Goal: Obtain resource: Download file/media

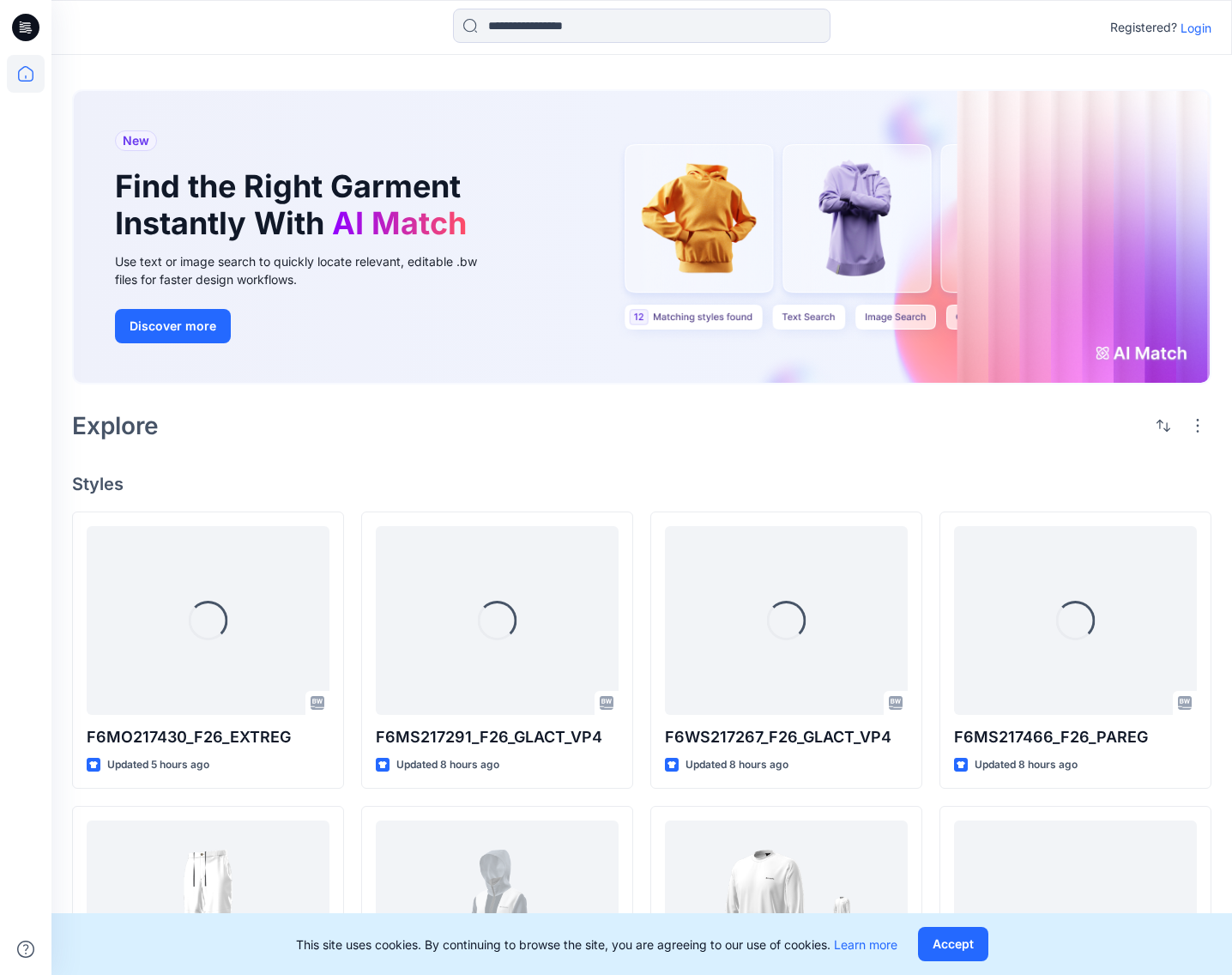
click at [1197, 30] on p "Login" at bounding box center [1196, 28] width 31 height 18
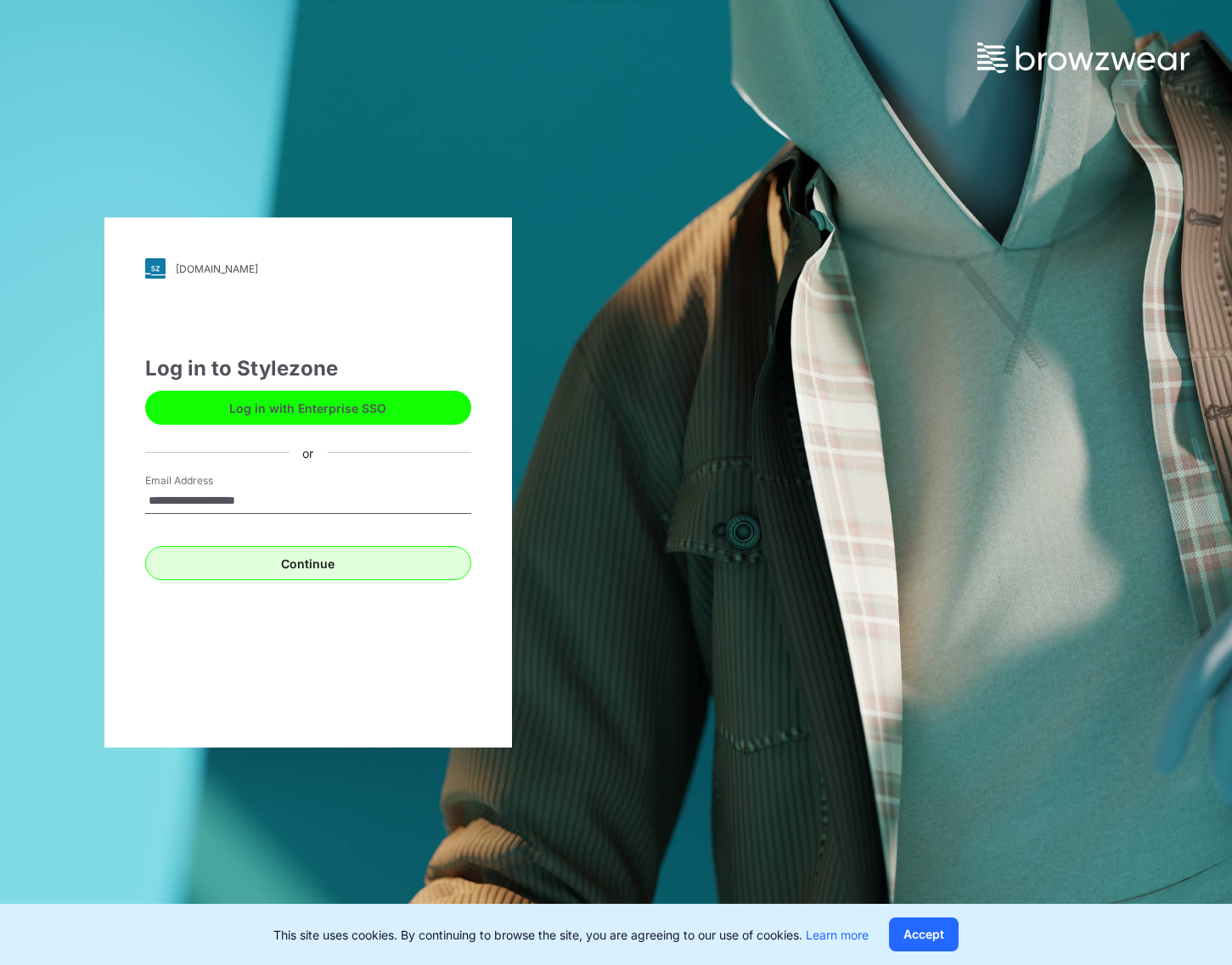
type input "**********"
click at [318, 567] on button "Continue" at bounding box center [308, 563] width 326 height 34
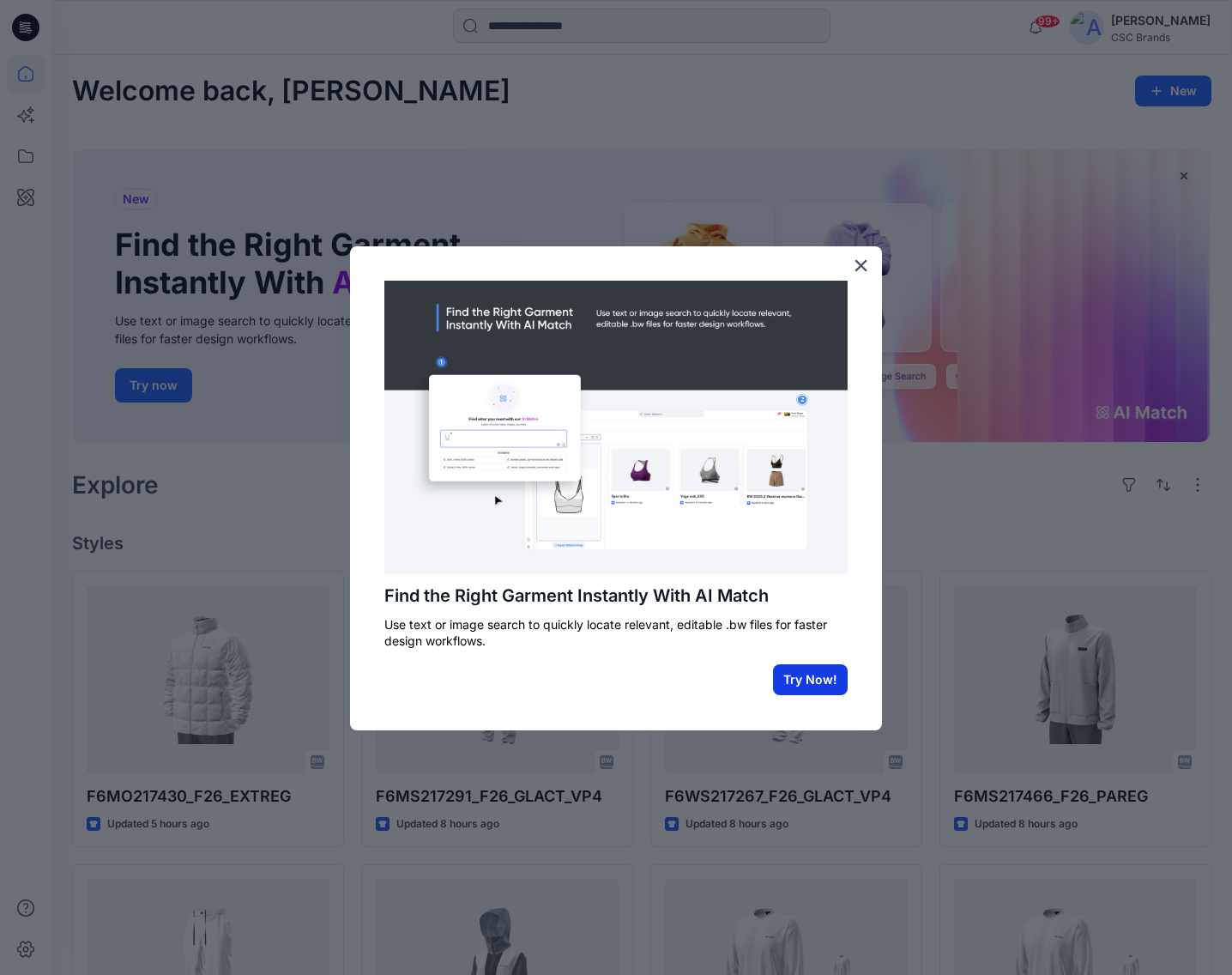
click at [810, 680] on button "Try Now!" at bounding box center [810, 680] width 74 height 31
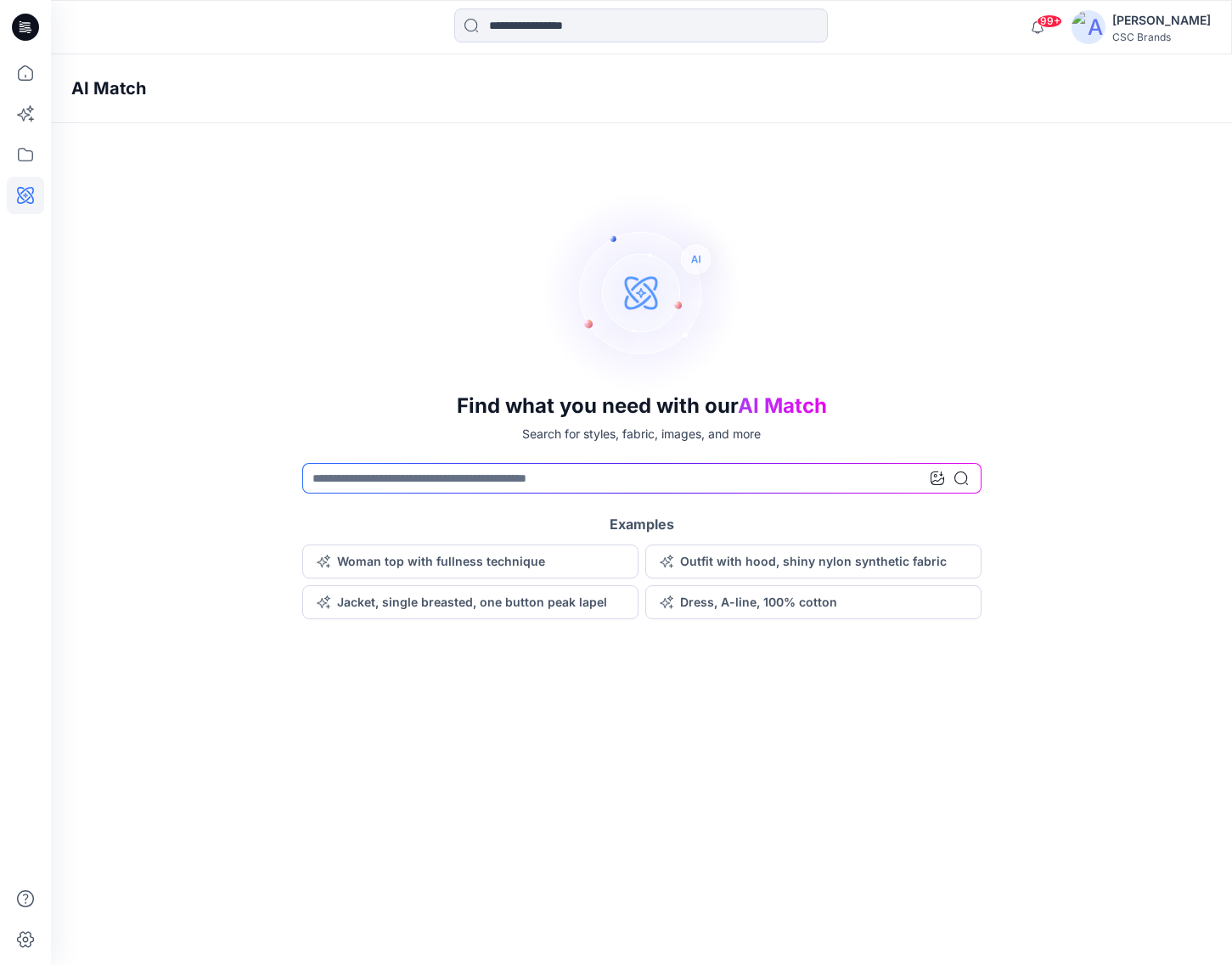
click at [965, 471] on div at bounding box center [949, 478] width 37 height 31
click at [962, 478] on icon at bounding box center [960, 478] width 13 height 13
click at [600, 470] on input at bounding box center [641, 478] width 679 height 31
type input "**********"
click at [960, 478] on icon at bounding box center [960, 478] width 13 height 13
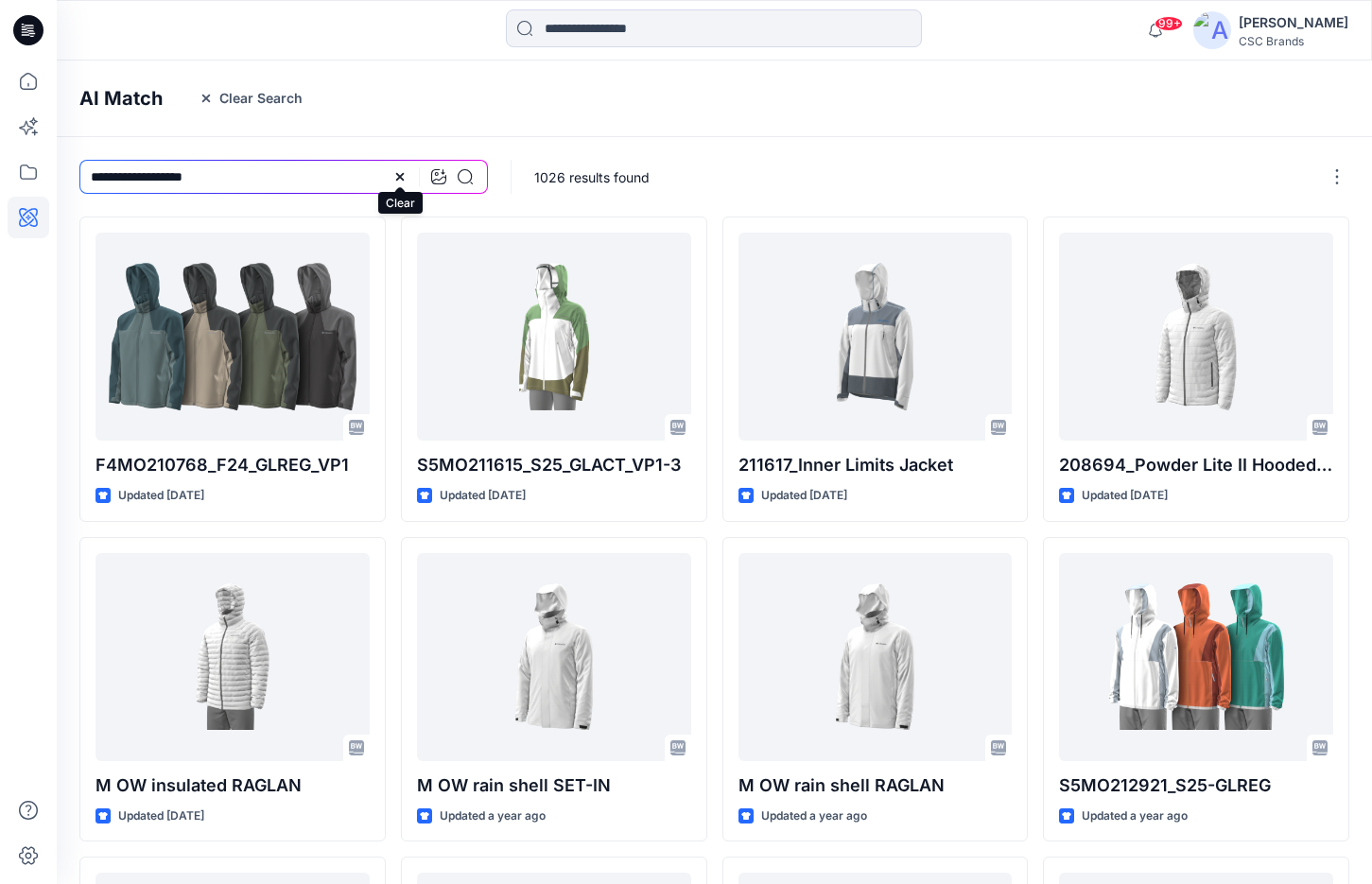
click at [401, 177] on icon at bounding box center [399, 177] width 15 height 15
click at [222, 175] on input at bounding box center [284, 177] width 408 height 35
type input "**********"
click at [468, 175] on icon at bounding box center [465, 177] width 15 height 15
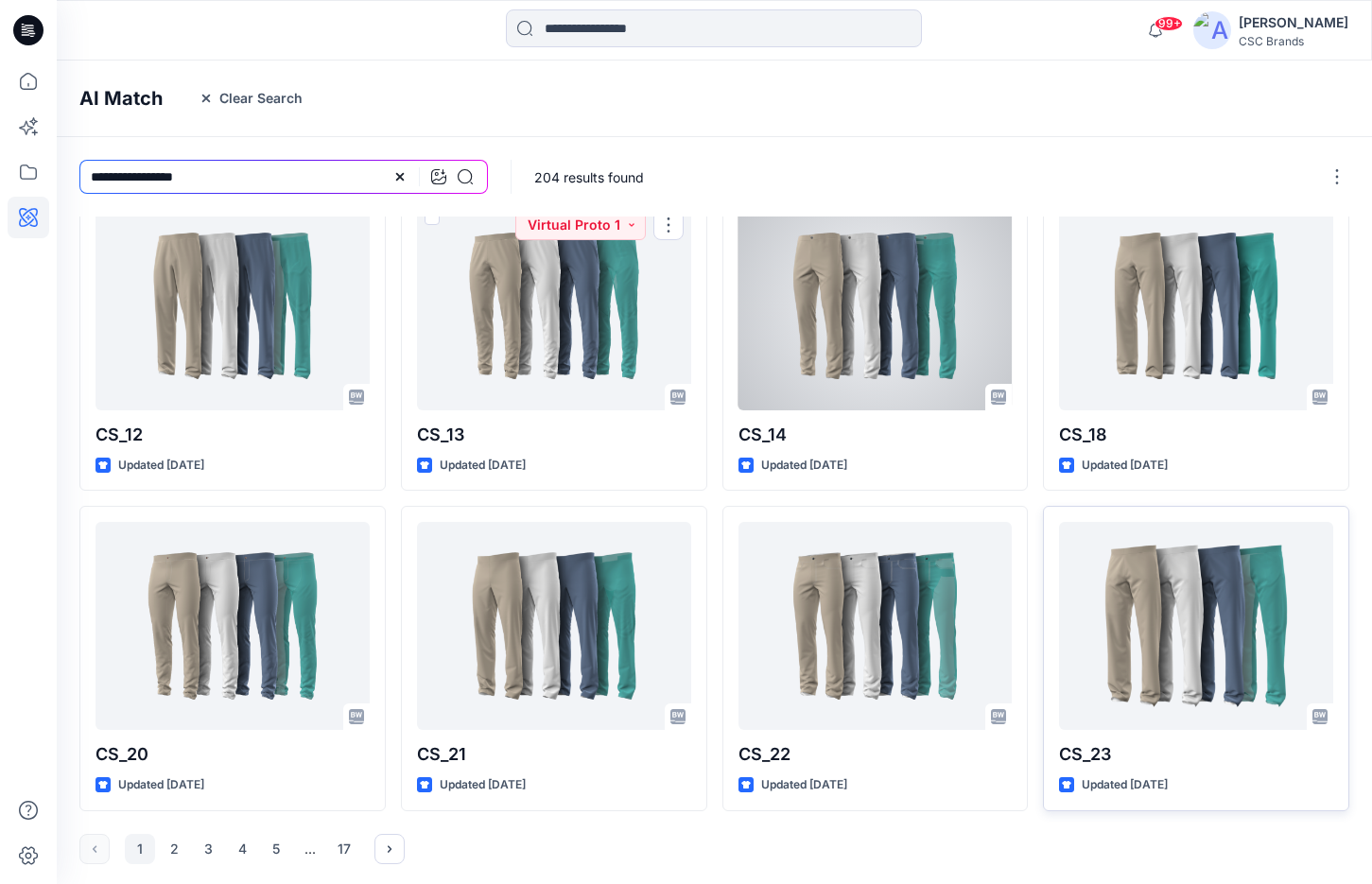
scroll to position [349, 0]
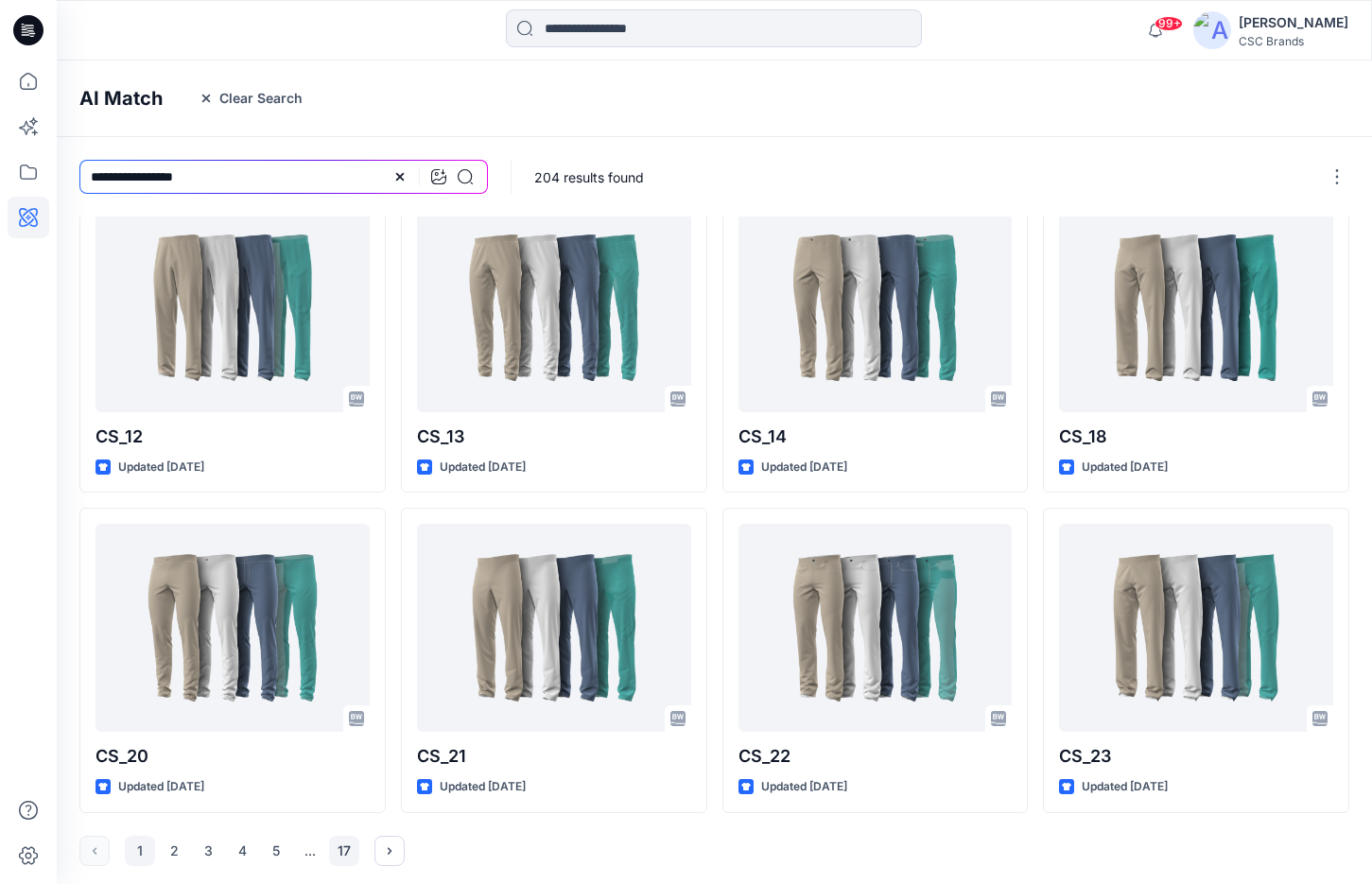
click at [343, 846] on button "17" at bounding box center [344, 850] width 31 height 31
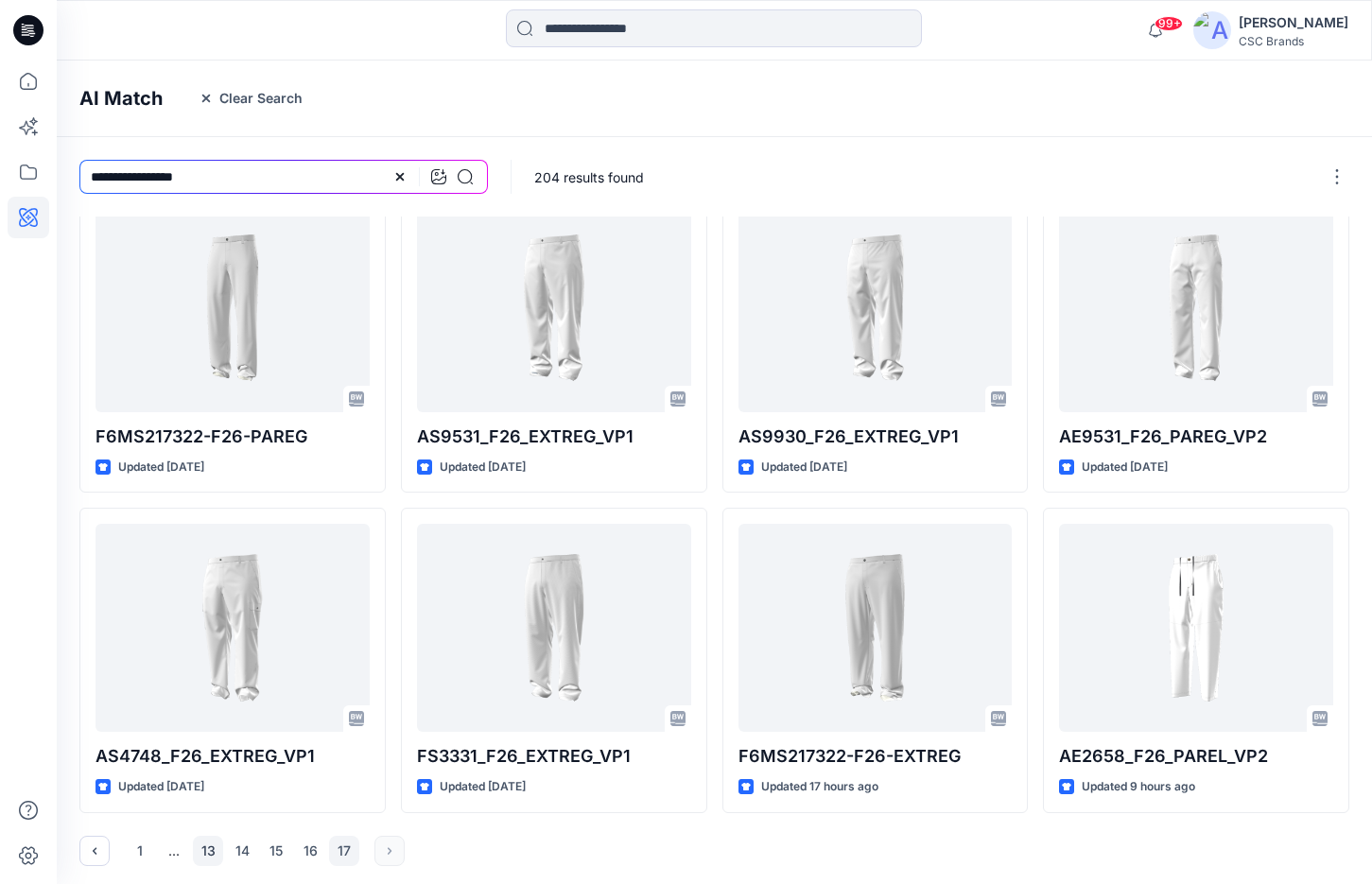
click at [210, 843] on button "13" at bounding box center [208, 850] width 31 height 31
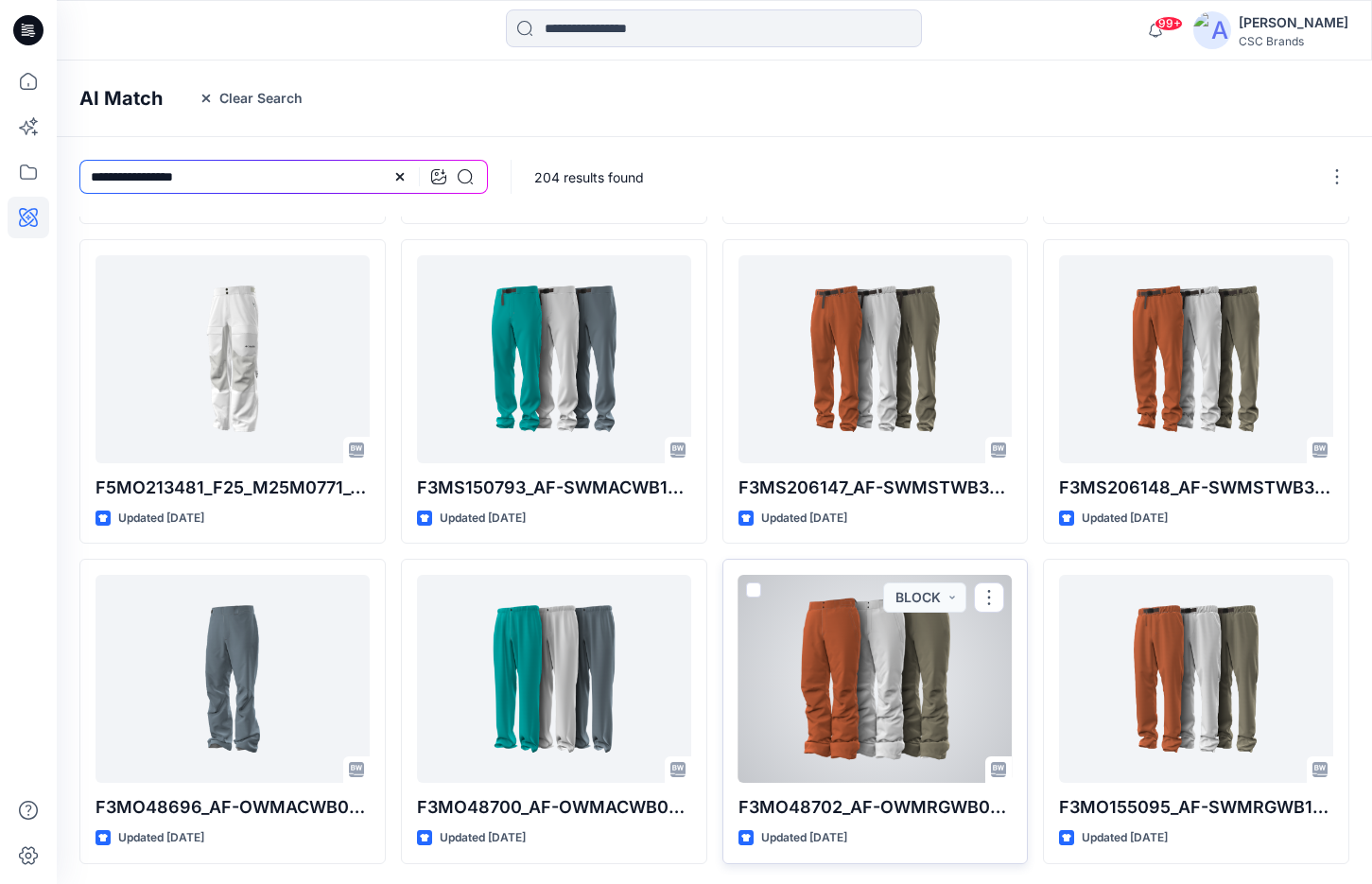
scroll to position [306, 0]
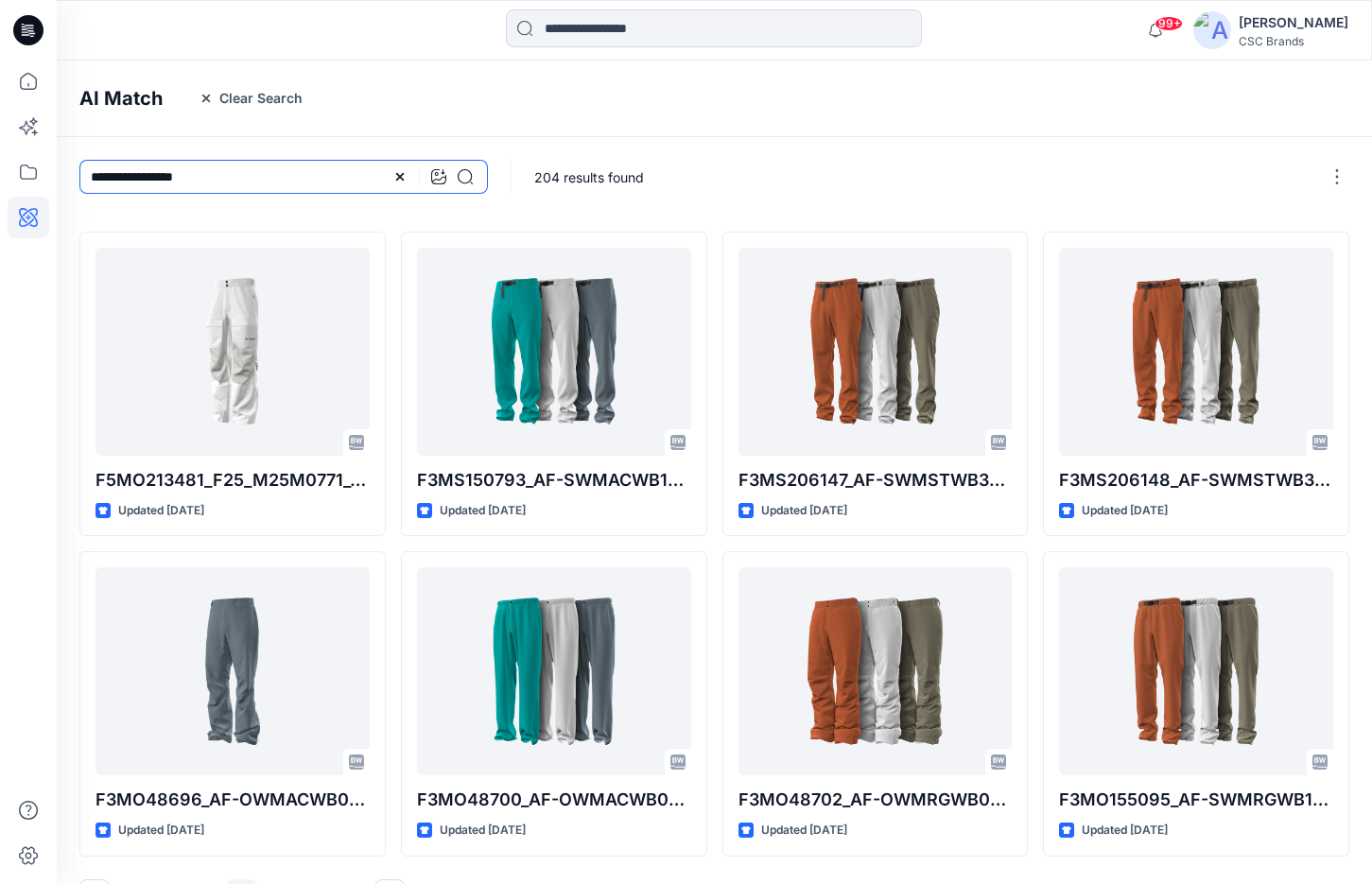
click at [217, 179] on input "**********" at bounding box center [284, 177] width 408 height 35
click at [398, 170] on icon at bounding box center [399, 177] width 15 height 15
click at [253, 171] on input at bounding box center [284, 177] width 408 height 35
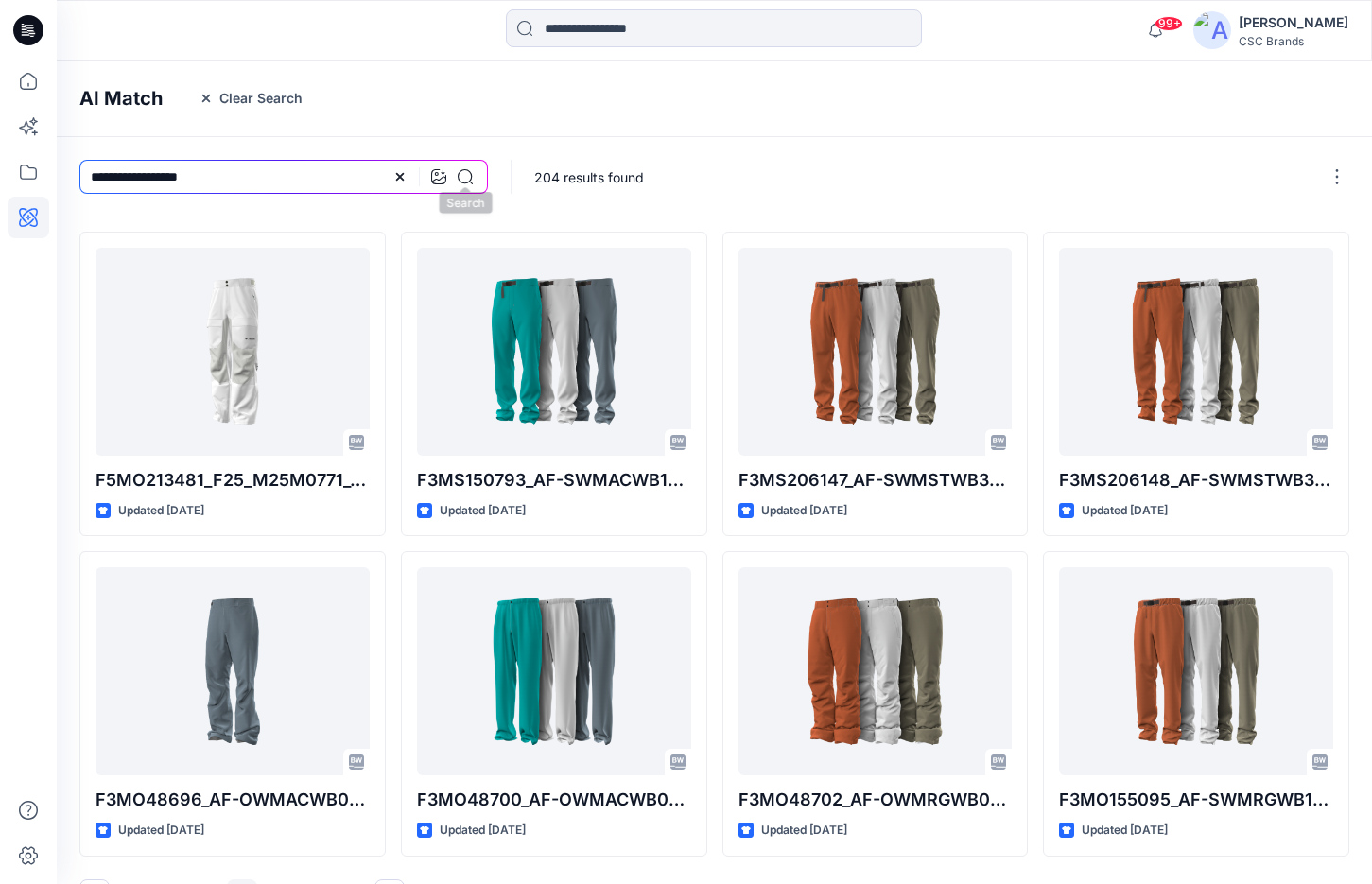
type input "**********"
click at [468, 180] on icon at bounding box center [465, 177] width 15 height 15
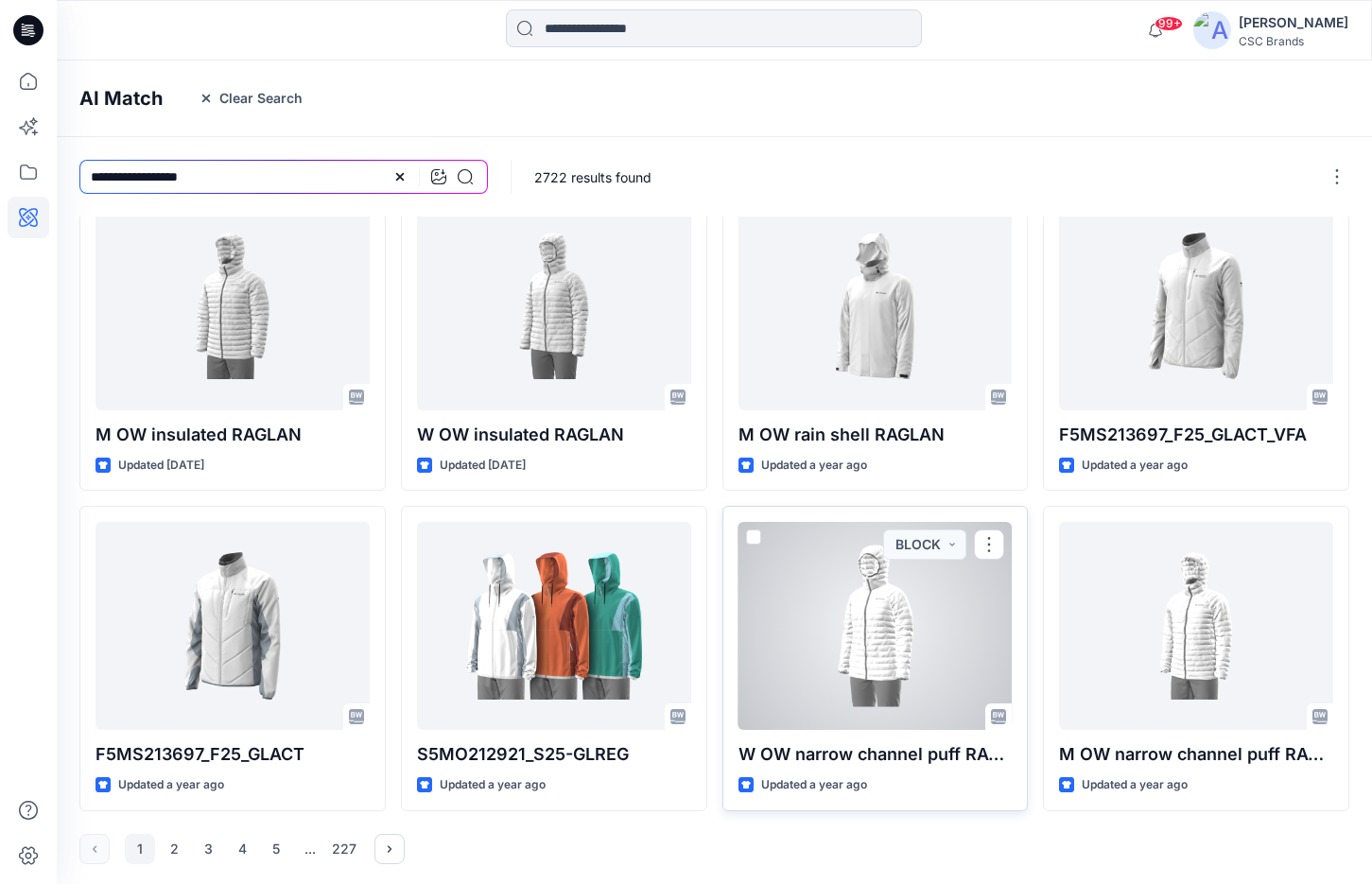
scroll to position [349, 0]
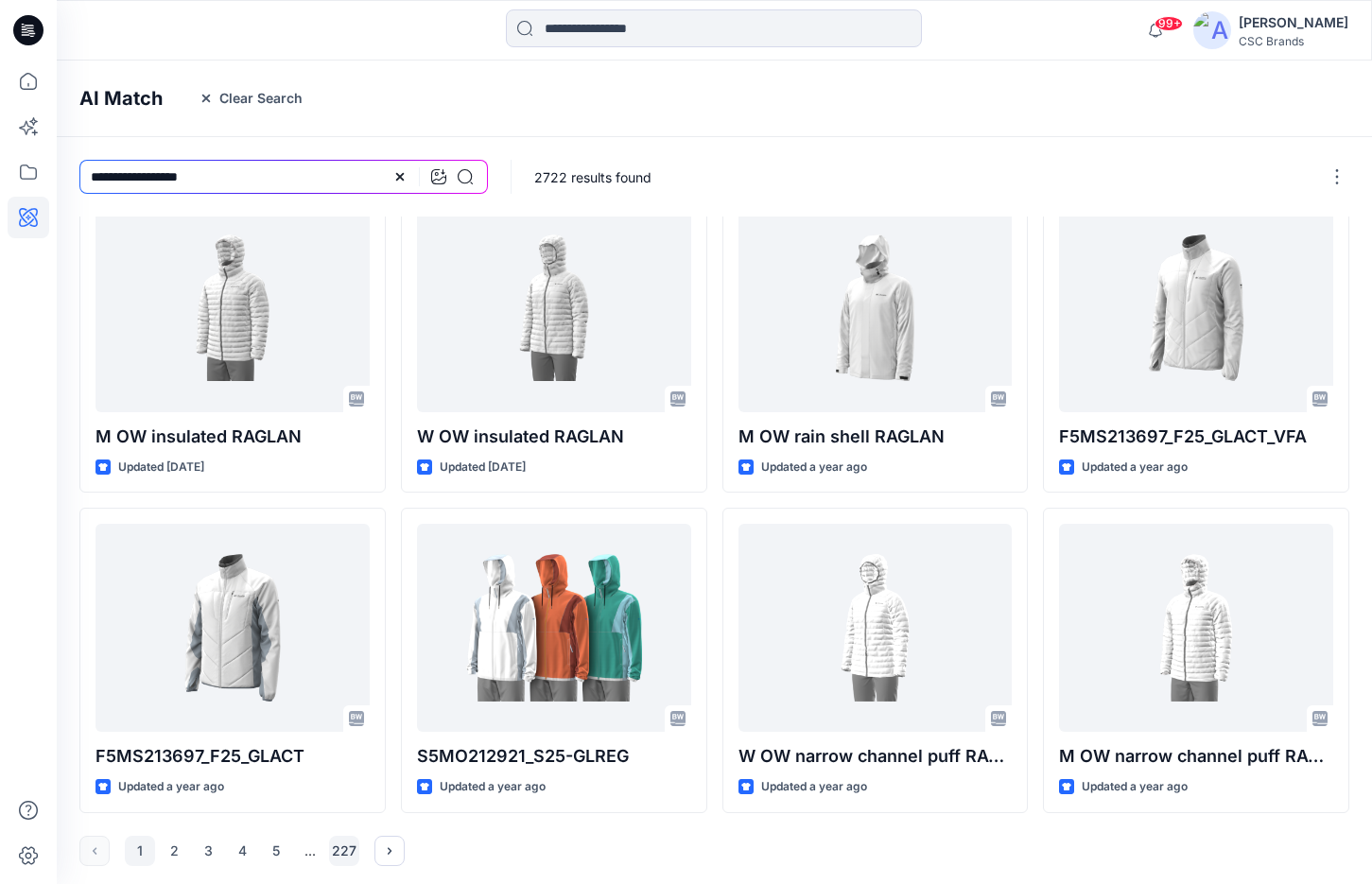
click at [340, 854] on button "227" at bounding box center [344, 850] width 31 height 31
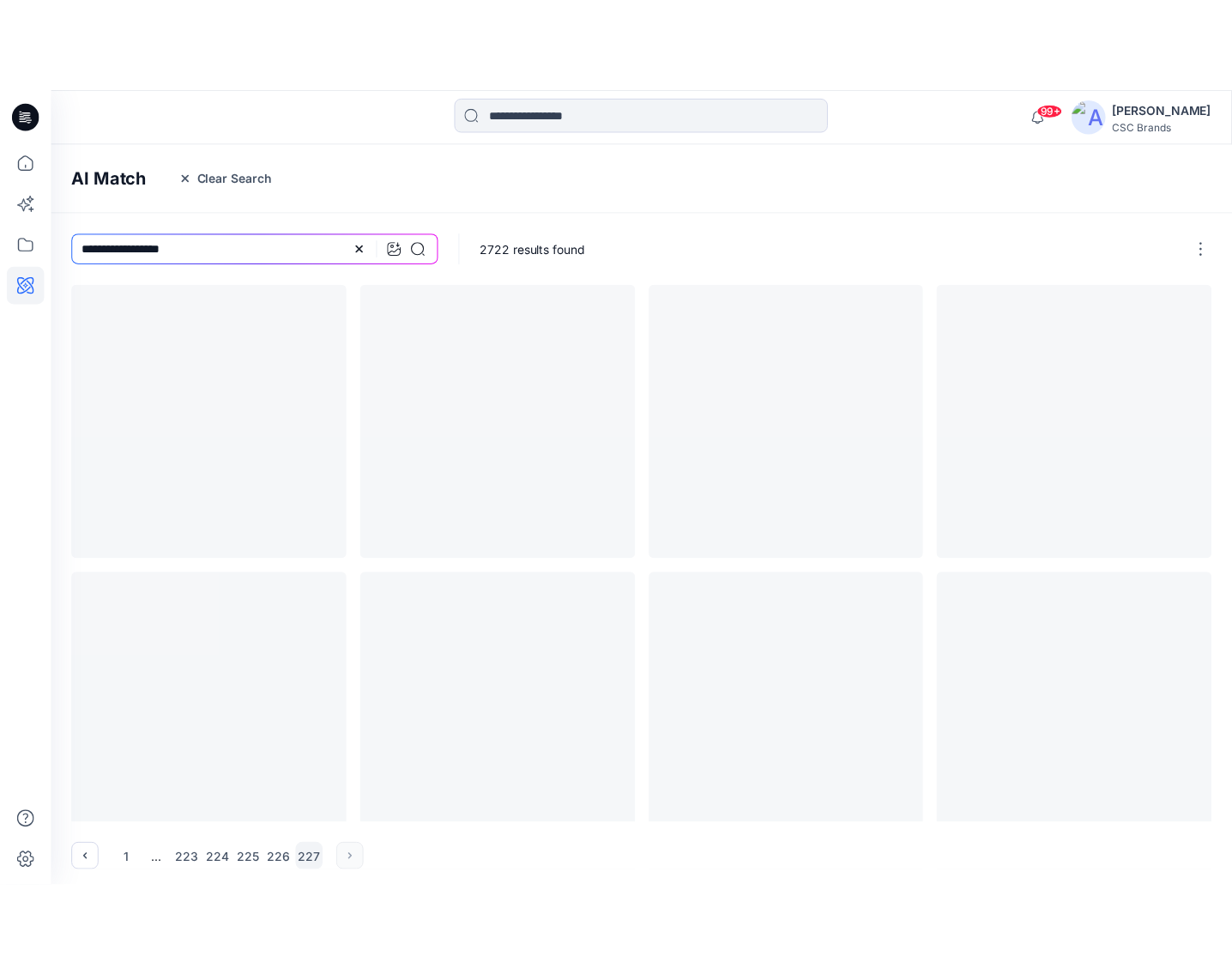
scroll to position [0, 0]
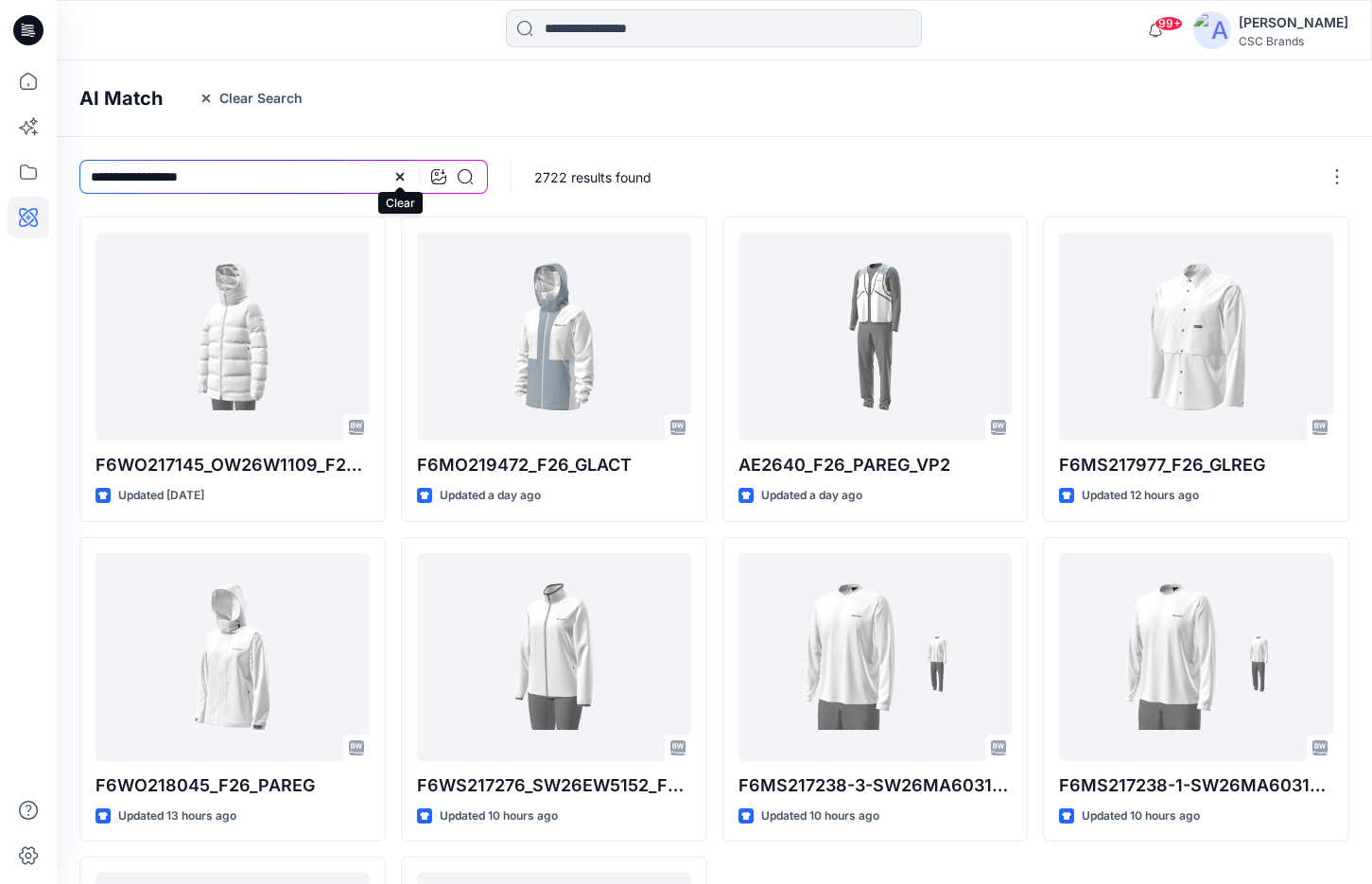
click at [399, 180] on icon at bounding box center [399, 177] width 15 height 15
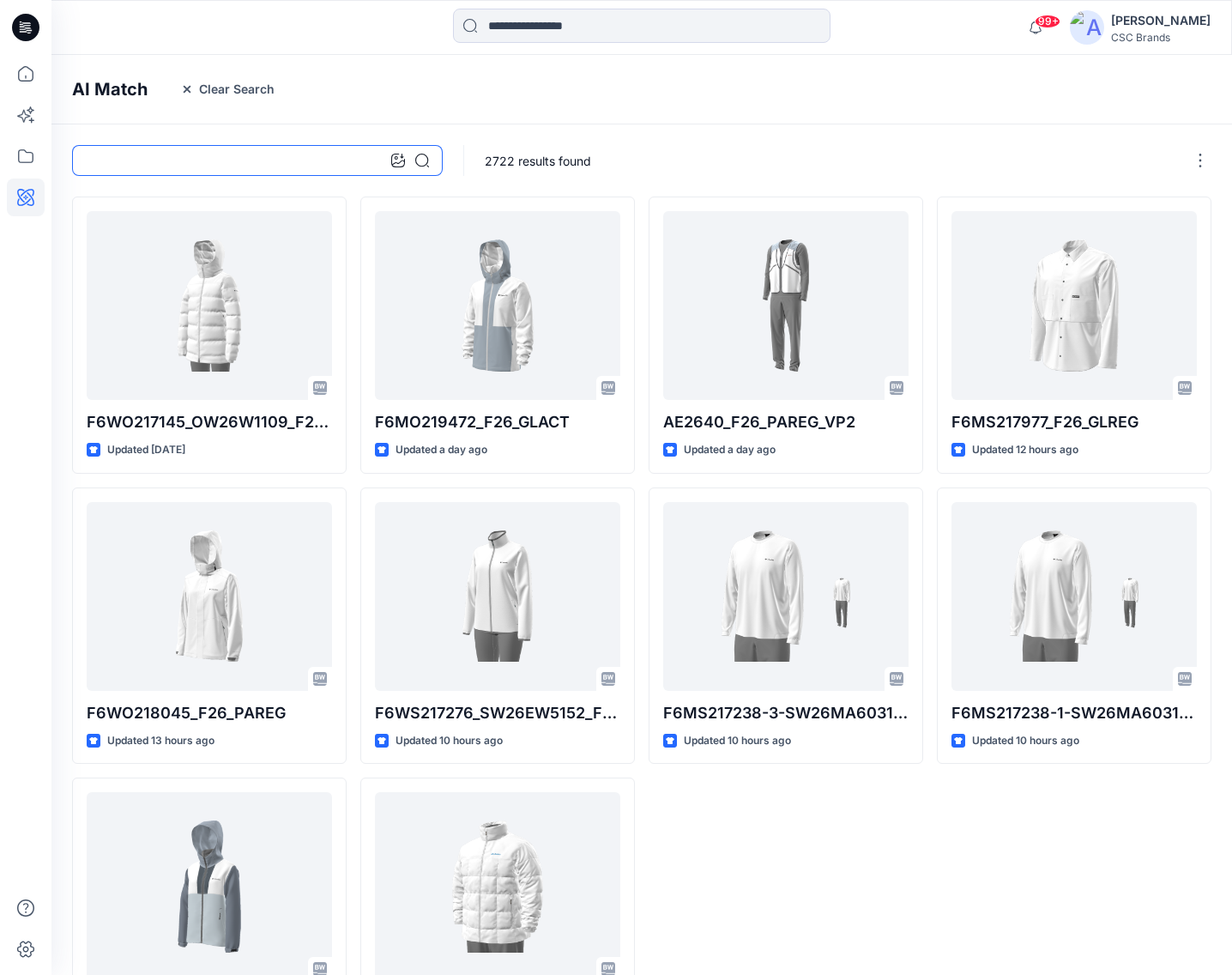
click at [226, 167] on input at bounding box center [258, 160] width 371 height 31
type input "**********"
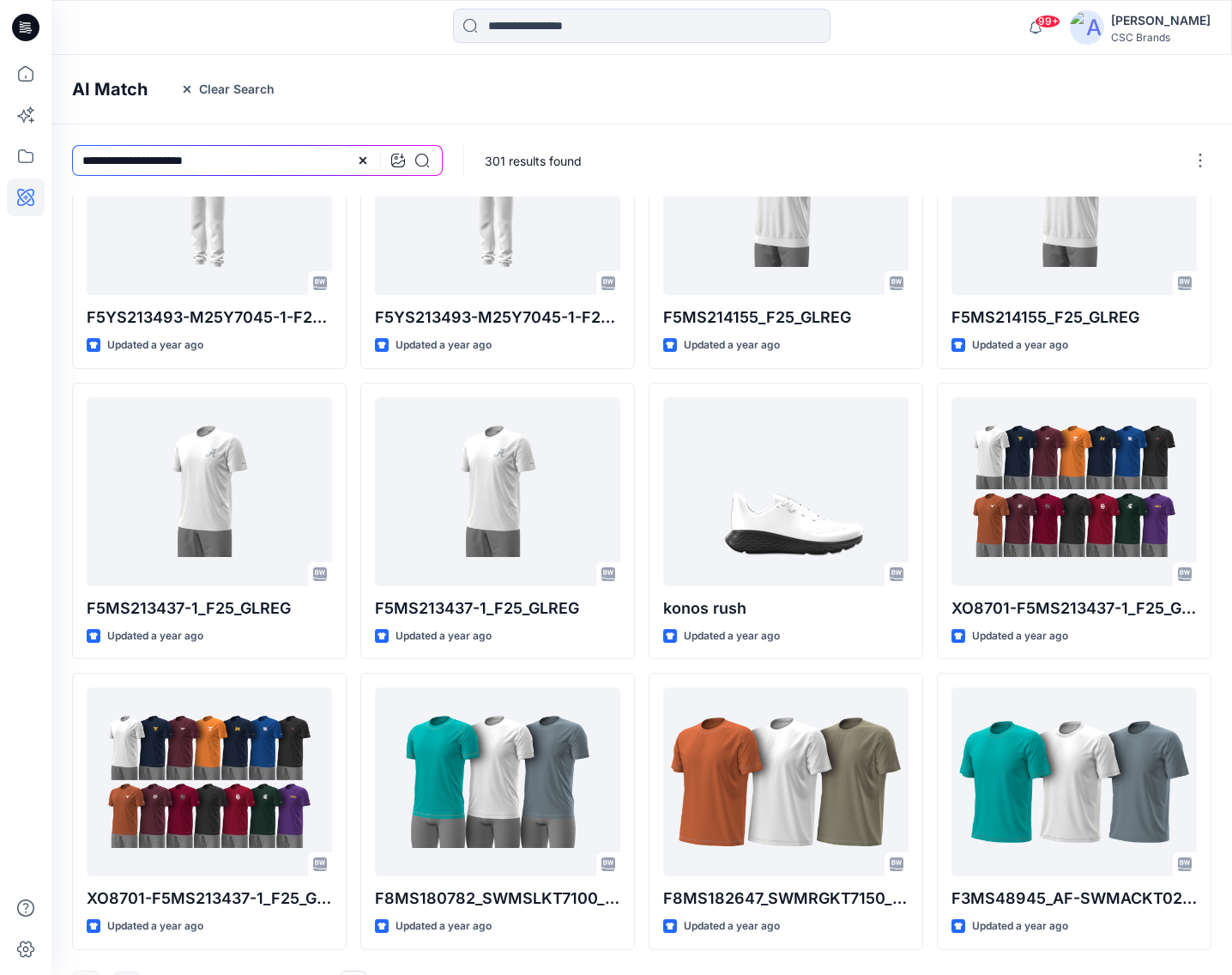
scroll to position [144, 0]
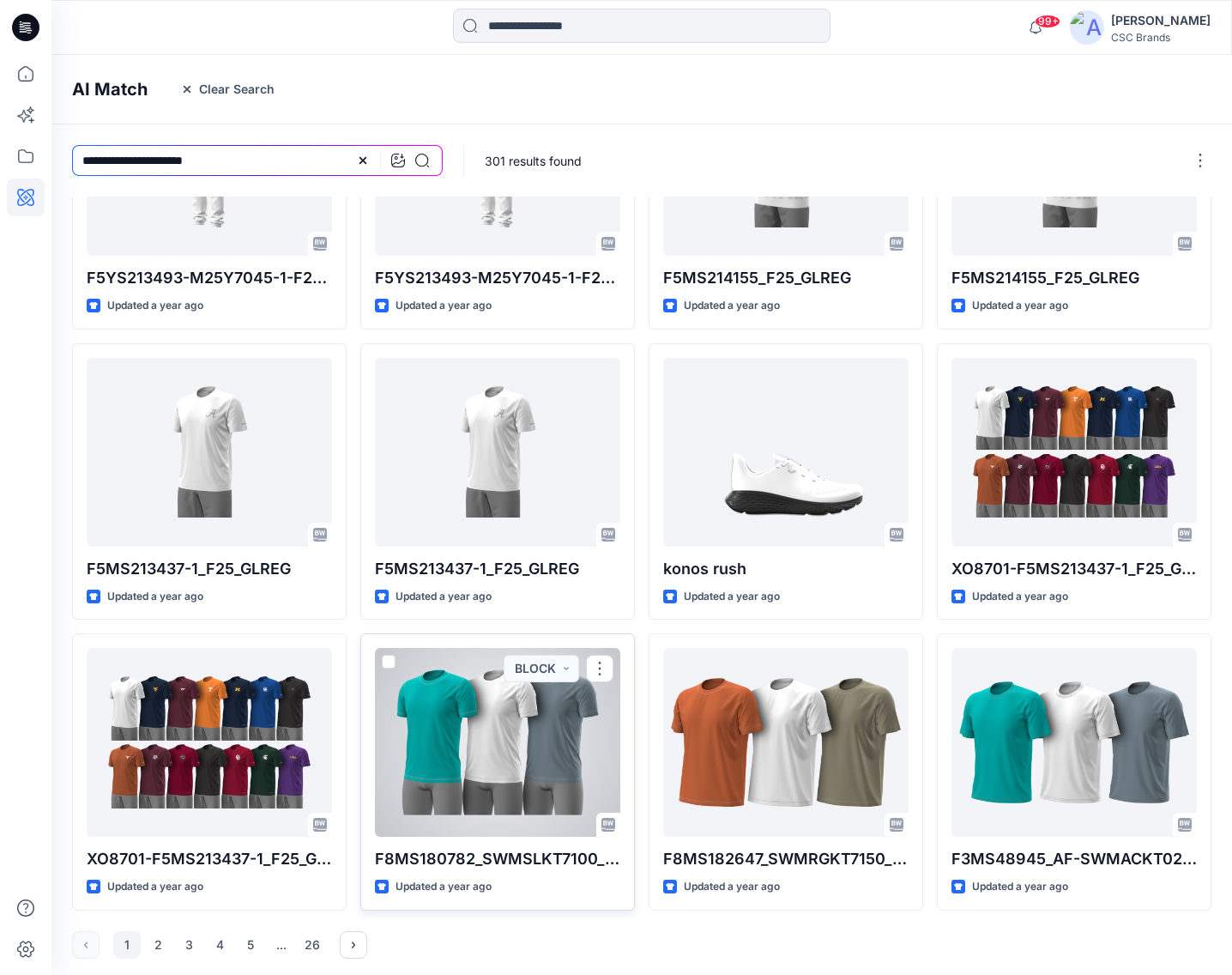
click at [506, 785] on div at bounding box center [498, 742] width 245 height 189
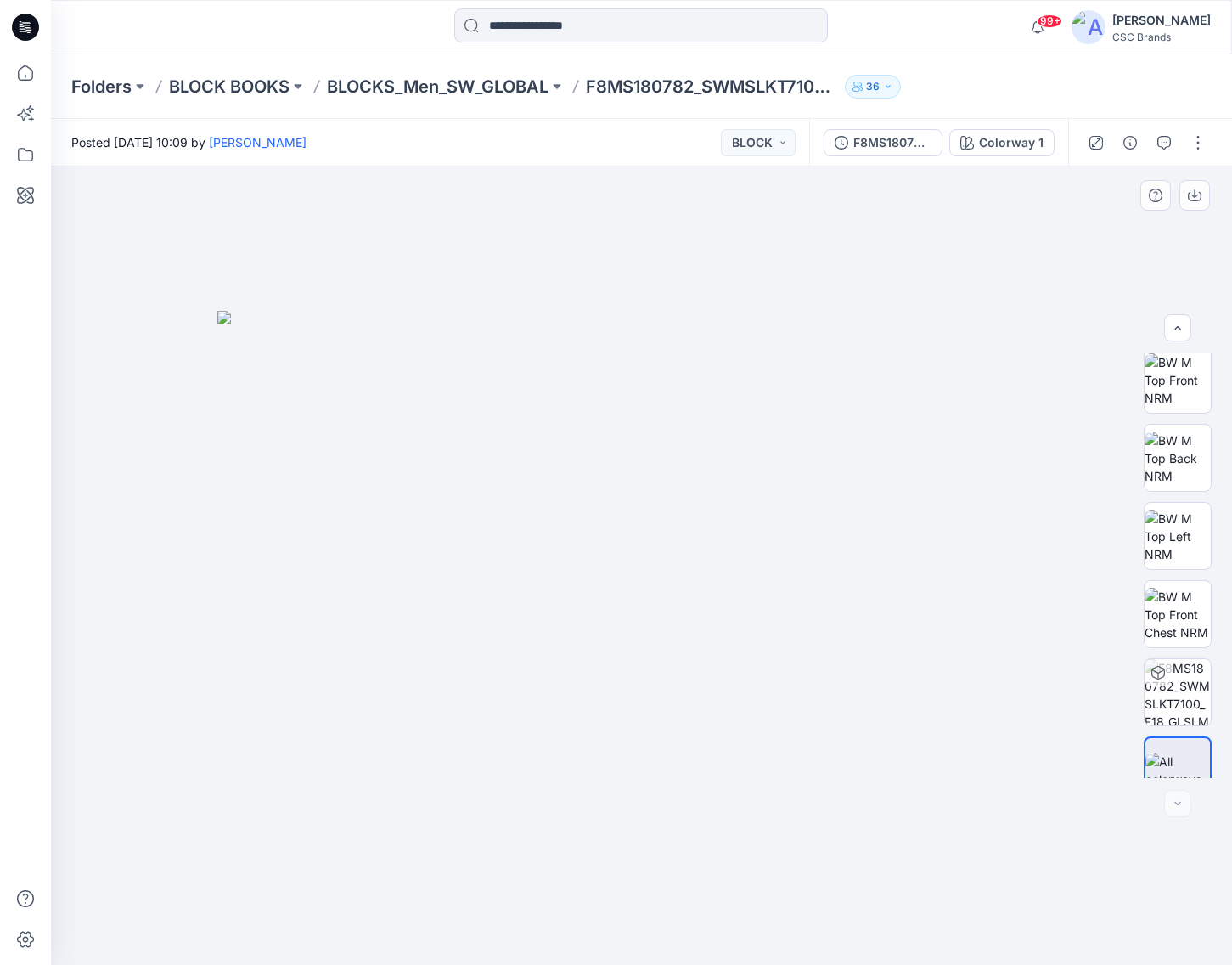
scroll to position [346, 0]
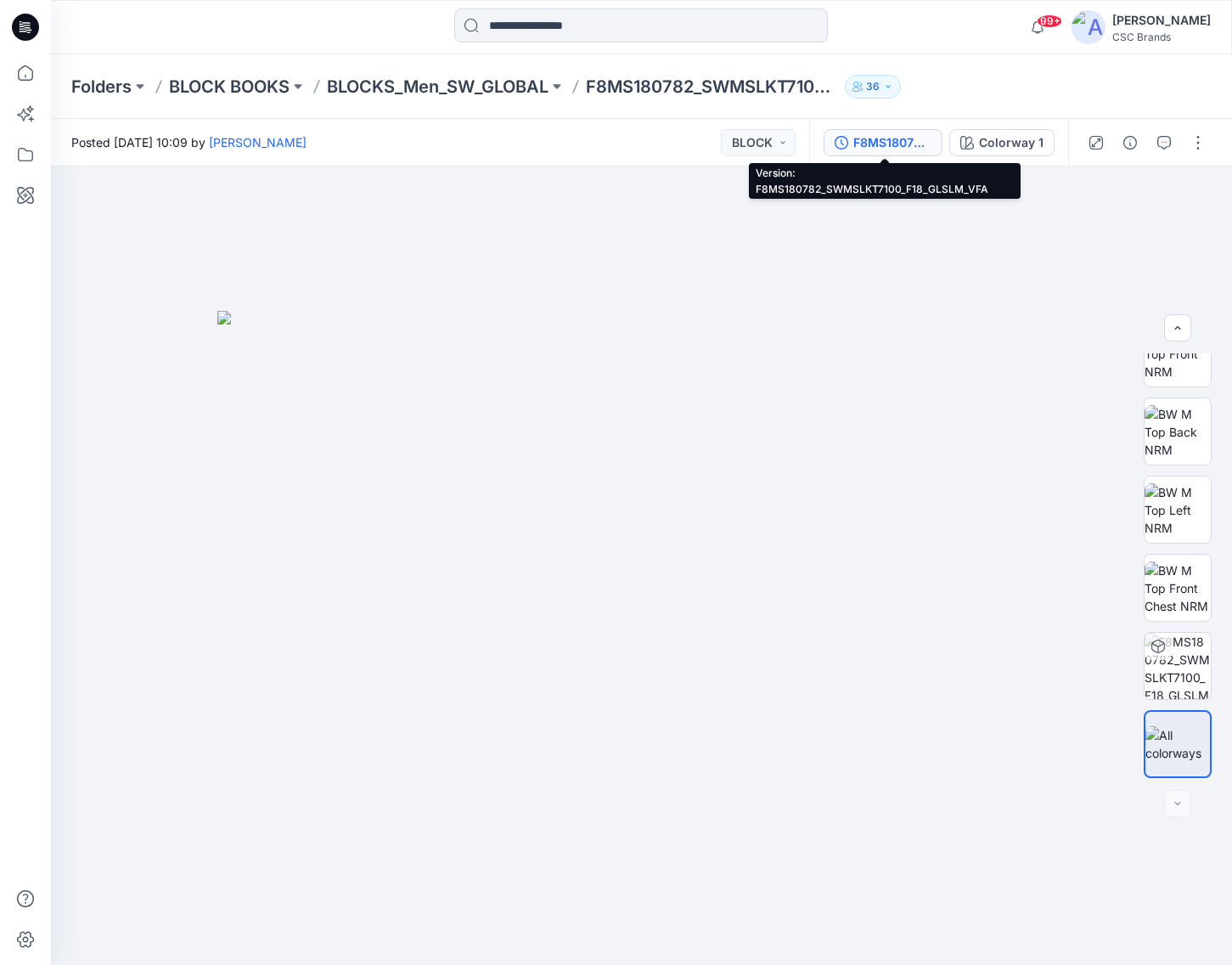
click at [895, 141] on div "F8MS180782_SWMSLKT7100_F18_GLSLM_VFA" at bounding box center [892, 142] width 78 height 19
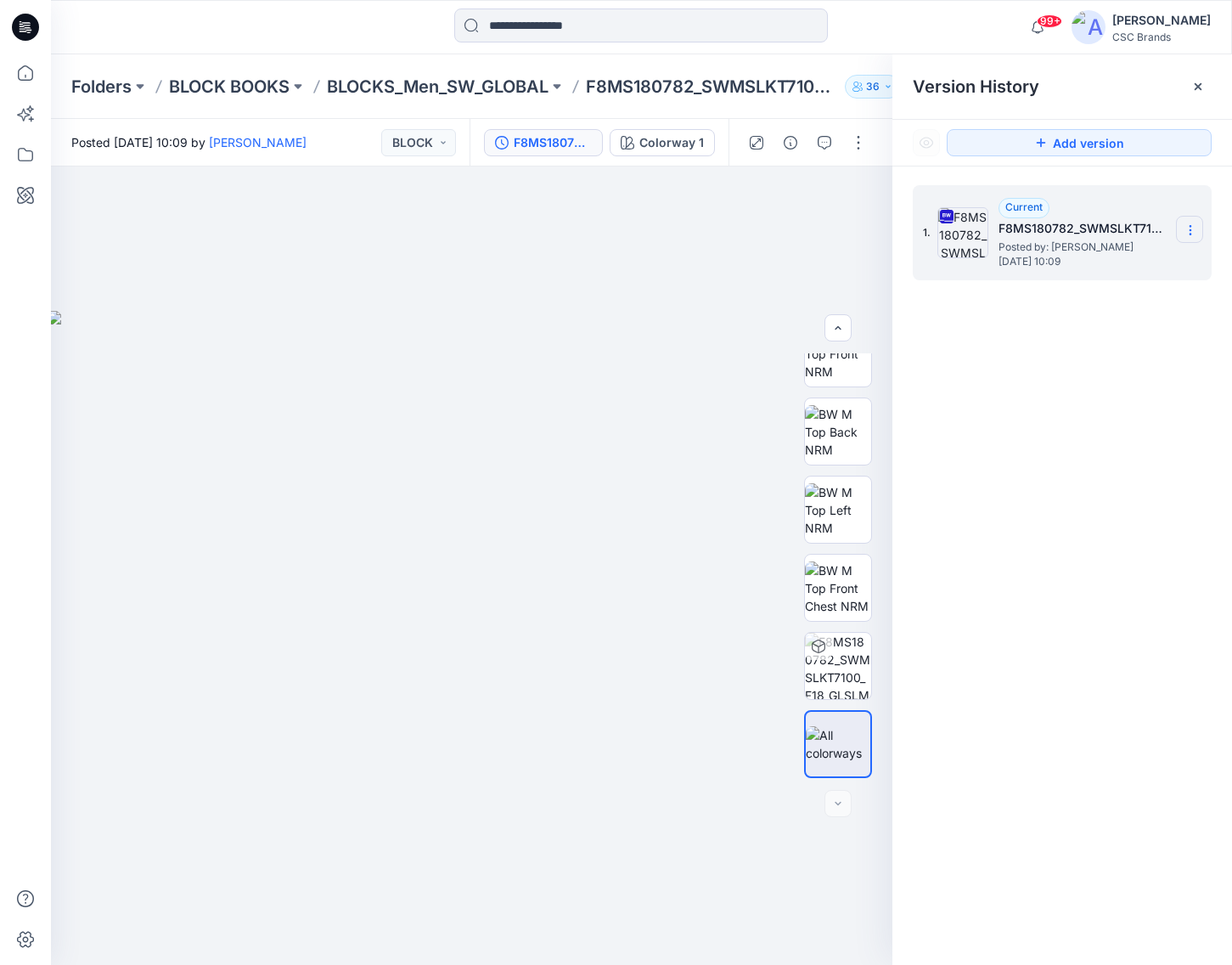
click at [1189, 229] on icon at bounding box center [1189, 230] width 13 height 13
click at [1111, 270] on span "Download Source BW File" at bounding box center [1104, 263] width 143 height 20
